Goal: Find specific page/section: Find specific page/section

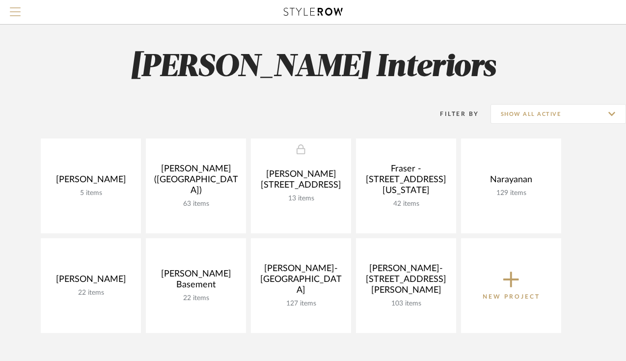
click at [16, 8] on span "Menu" at bounding box center [15, 7] width 11 height 1
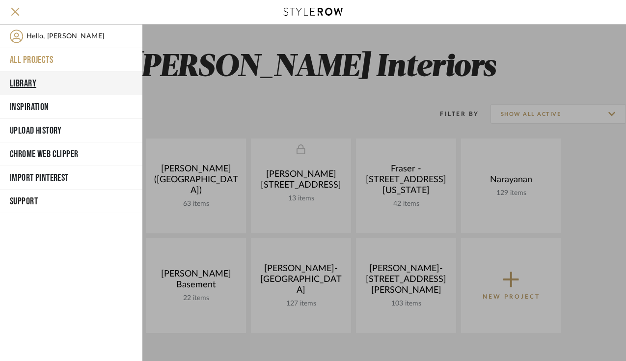
click at [26, 82] on button "Library" at bounding box center [71, 84] width 142 height 24
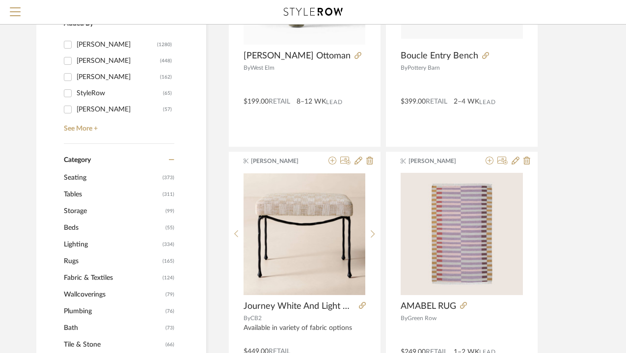
scroll to position [260, 0]
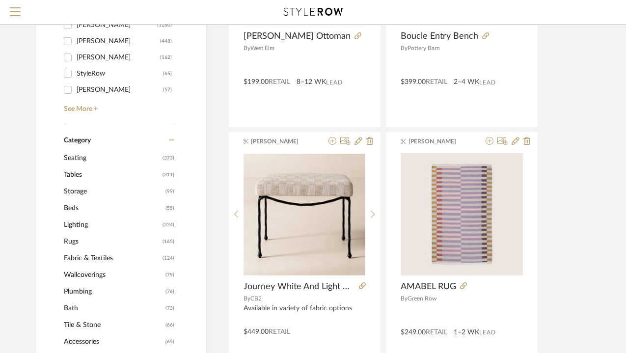
click at [72, 207] on span "Beds" at bounding box center [113, 208] width 99 height 17
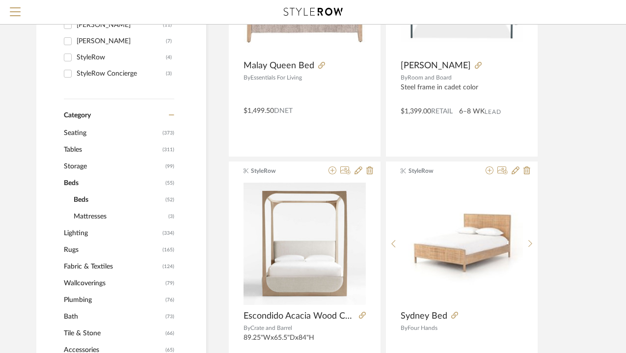
scroll to position [259, 0]
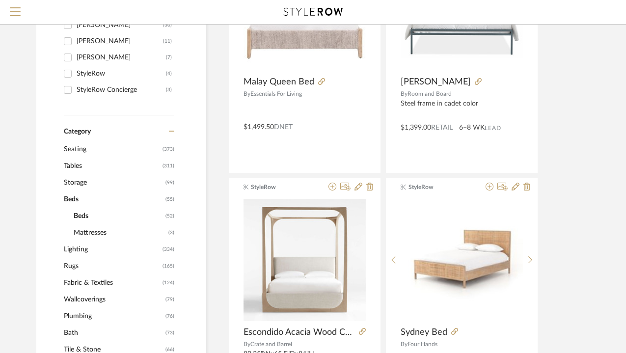
click at [81, 214] on span "Beds" at bounding box center [118, 216] width 89 height 17
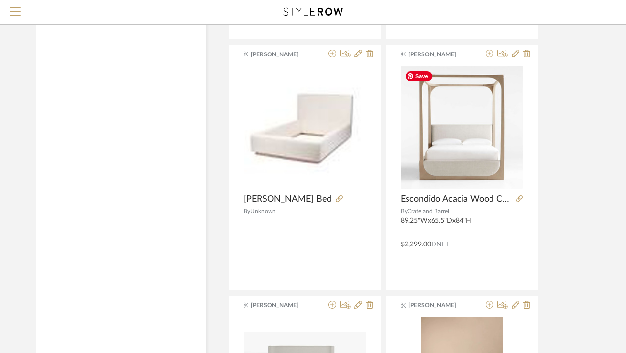
scroll to position [3153, 0]
